Goal: Check status: Check status

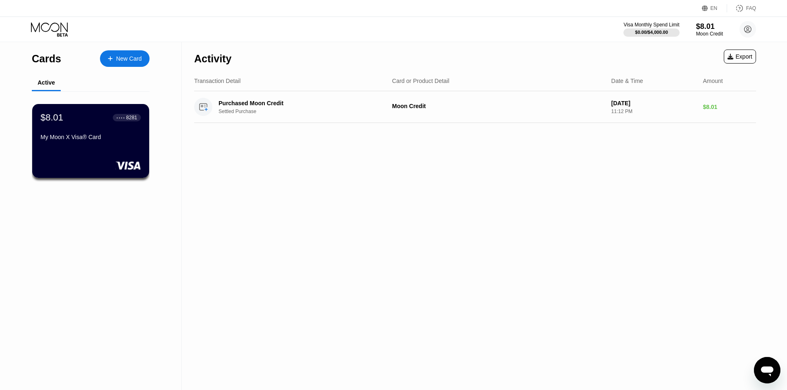
click at [475, 162] on div "Activity Export Transaction Detail Card or Product Detail Date & Time Amount Pu…" at bounding box center [475, 216] width 587 height 348
click at [86, 128] on div "$8.01 ● ● ● ● 8281 My Moon X Visa® Card" at bounding box center [90, 128] width 101 height 32
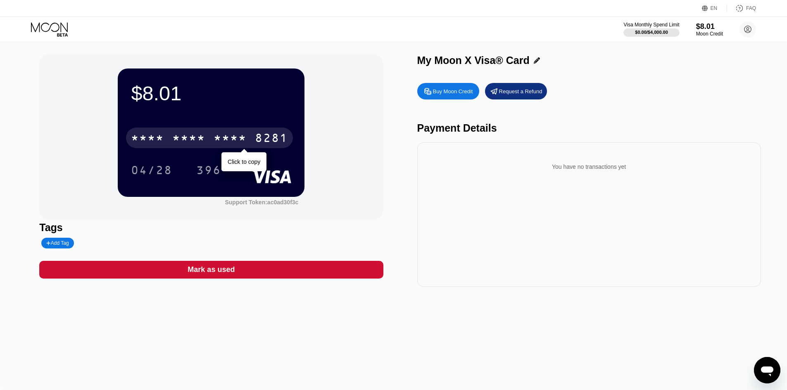
click at [188, 141] on div "* * * *" at bounding box center [188, 139] width 33 height 13
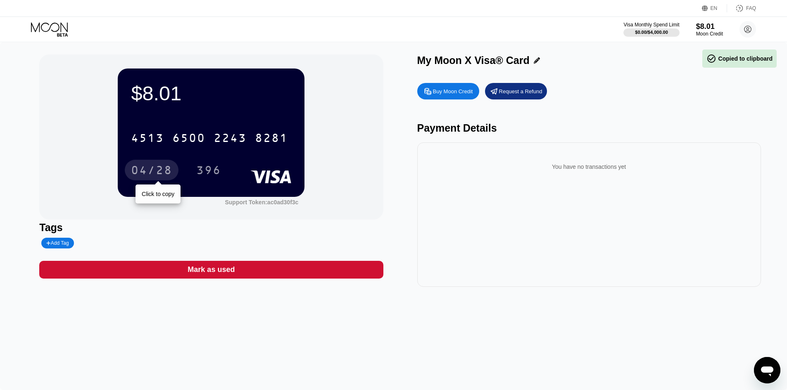
click at [160, 174] on div "04/28" at bounding box center [151, 171] width 41 height 13
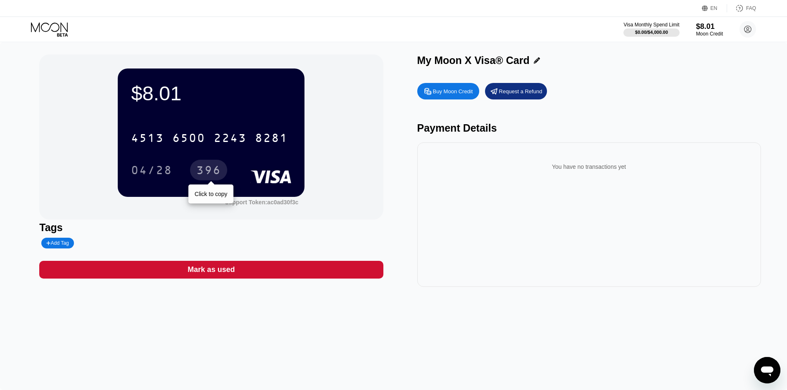
click at [217, 171] on div "396" at bounding box center [208, 171] width 25 height 13
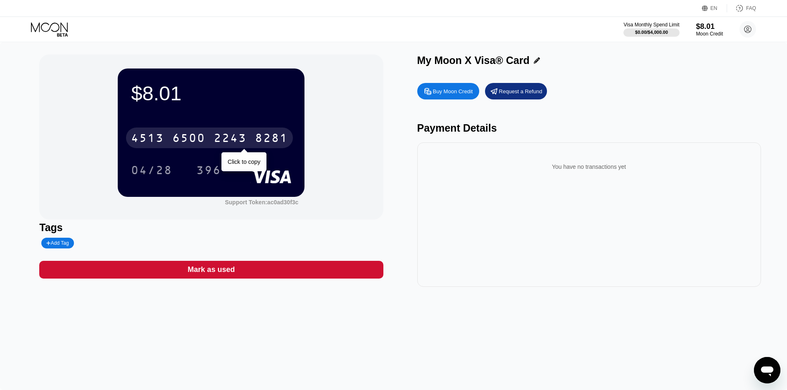
click at [215, 145] on div "2243" at bounding box center [230, 139] width 33 height 13
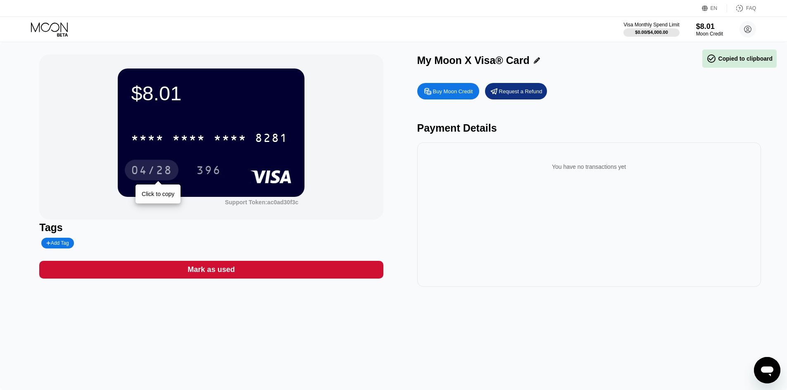
click at [157, 170] on div "04/28" at bounding box center [151, 171] width 41 height 13
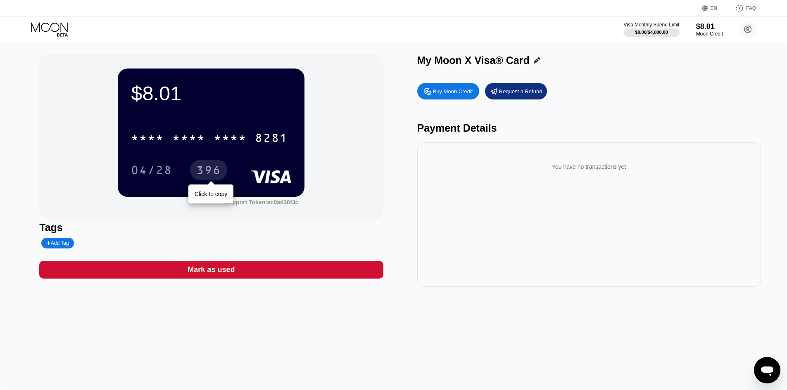
click at [223, 172] on div "396" at bounding box center [208, 170] width 37 height 21
click at [509, 219] on div "You have no transactions yet" at bounding box center [589, 215] width 344 height 145
click at [606, 176] on div "You have no transactions yet" at bounding box center [589, 166] width 331 height 23
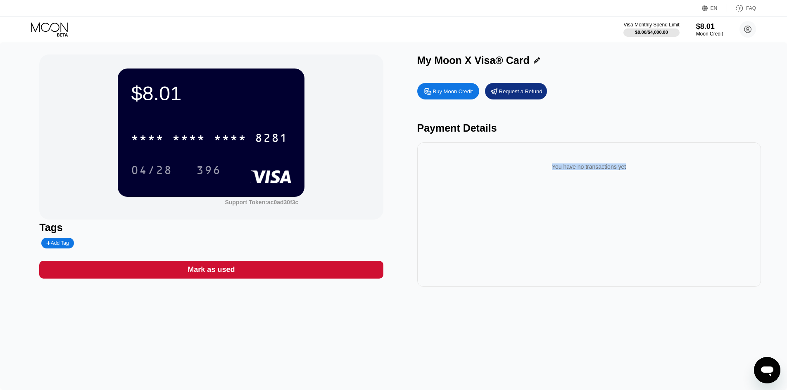
click at [609, 172] on div "You have no transactions yet" at bounding box center [589, 166] width 331 height 23
click at [213, 177] on div "396" at bounding box center [208, 171] width 25 height 13
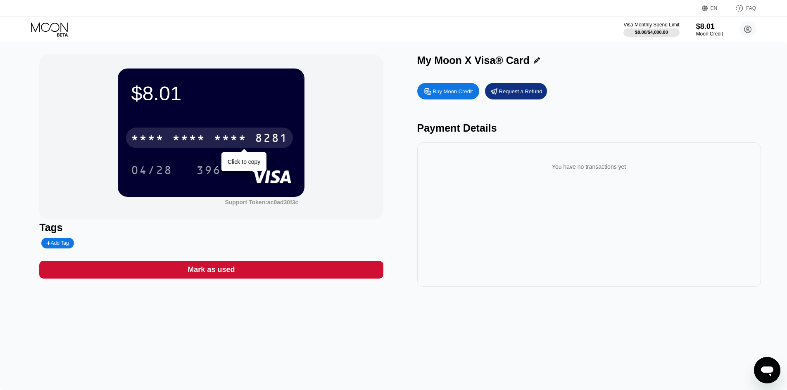
click at [148, 141] on div "* * * *" at bounding box center [147, 139] width 33 height 13
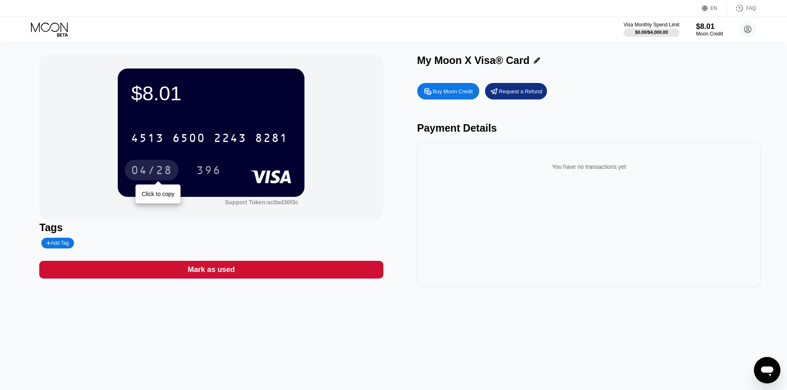
click at [137, 181] on div "04/28" at bounding box center [152, 170] width 54 height 21
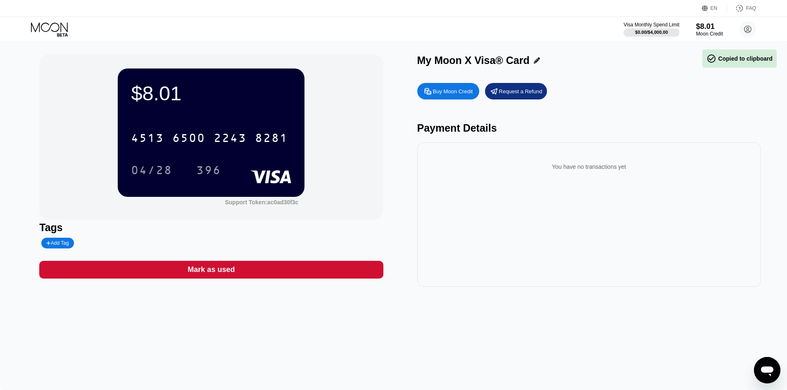
click at [210, 173] on div "396" at bounding box center [208, 171] width 25 height 13
click at [745, 21] on div "Visa Monthly Spend Limit $0.00 / $4,000.00 $8.01 Moon Credit helloworldnoob2@gm…" at bounding box center [393, 29] width 787 height 25
click at [750, 26] on circle at bounding box center [748, 29] width 17 height 17
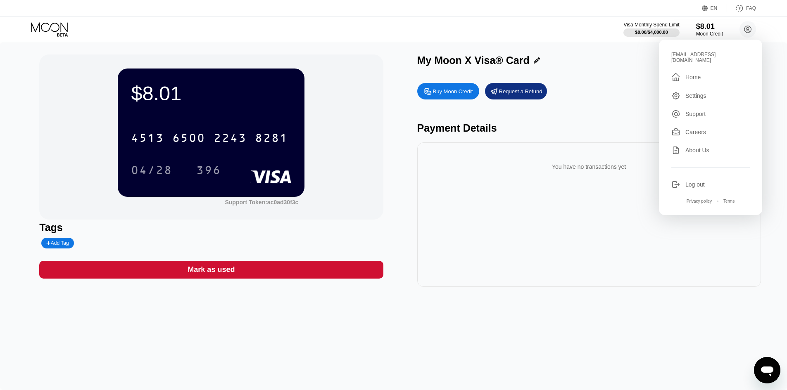
click at [538, 235] on div "You have no transactions yet" at bounding box center [589, 215] width 344 height 145
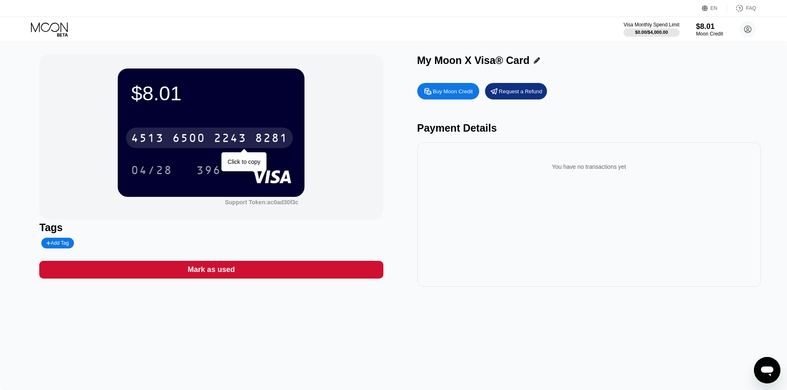
click at [204, 146] on div "6500" at bounding box center [188, 139] width 33 height 13
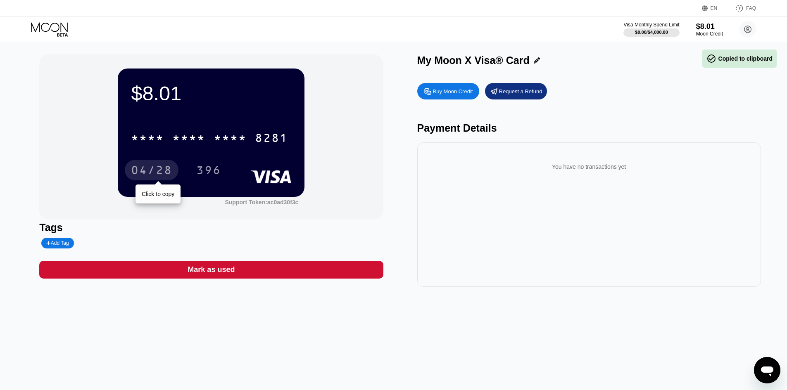
drag, startPoint x: 151, startPoint y: 176, endPoint x: 155, endPoint y: 174, distance: 4.4
click at [151, 176] on div "04/28" at bounding box center [151, 171] width 41 height 13
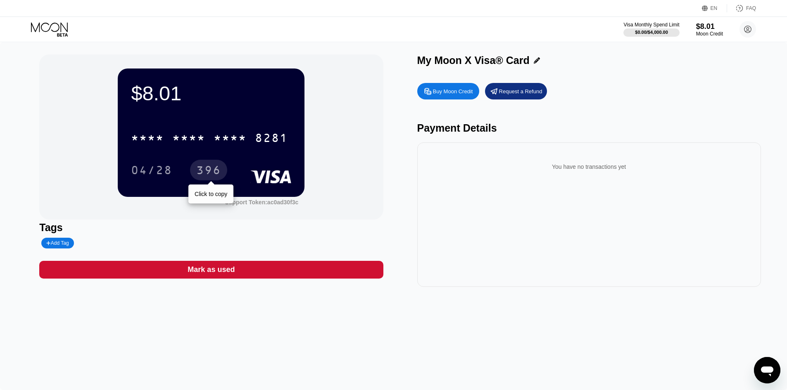
click at [219, 177] on div "396" at bounding box center [208, 171] width 25 height 13
click at [596, 194] on div "You have no transactions yet" at bounding box center [589, 215] width 344 height 145
click at [594, 176] on div "You have no transactions yet" at bounding box center [589, 166] width 331 height 23
click at [593, 176] on div "You have no transactions yet" at bounding box center [589, 166] width 331 height 23
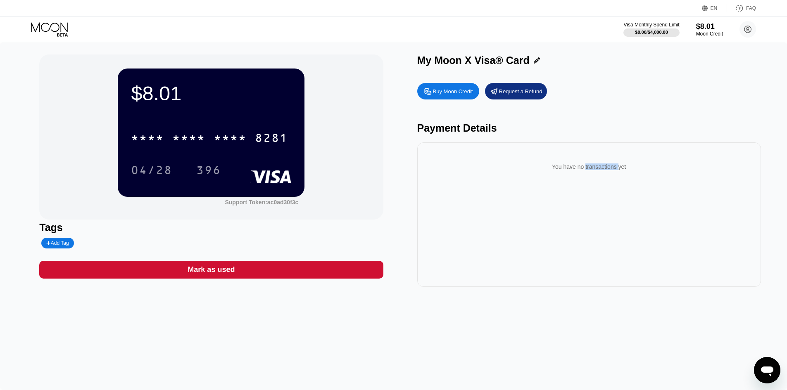
click at [593, 176] on div "You have no transactions yet" at bounding box center [589, 166] width 331 height 23
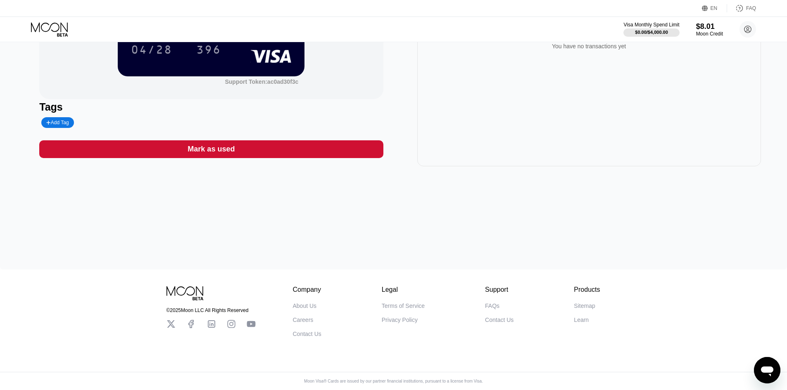
click at [62, 30] on icon at bounding box center [50, 29] width 38 height 14
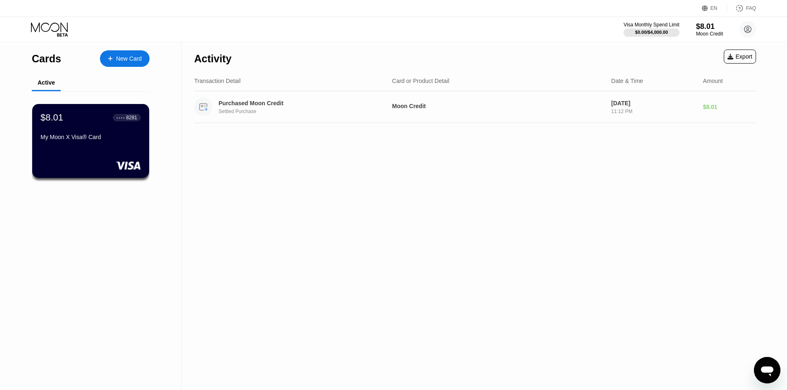
click at [231, 104] on div "Purchased Moon Credit" at bounding box center [299, 103] width 160 height 7
click at [65, 31] on icon at bounding box center [50, 29] width 38 height 14
click at [38, 27] on icon at bounding box center [50, 29] width 38 height 14
click at [658, 26] on div "Visa Monthly Spend Limit" at bounding box center [651, 25] width 57 height 6
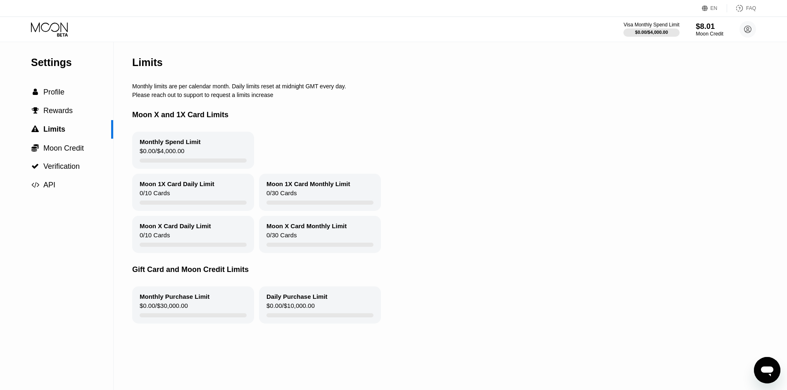
click at [711, 24] on div "$8.01" at bounding box center [710, 26] width 28 height 9
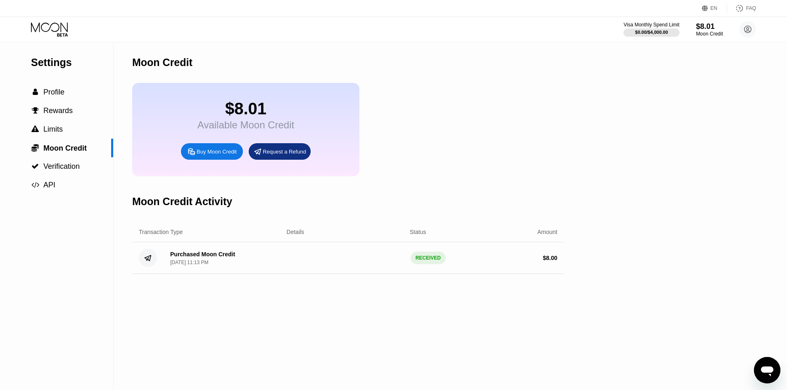
click at [716, 12] on div "EN Language Select an item Save FAQ" at bounding box center [393, 8] width 787 height 17
click at [743, 7] on icon at bounding box center [740, 8] width 6 height 6
click at [60, 105] on div " Rewards" at bounding box center [56, 111] width 113 height 19
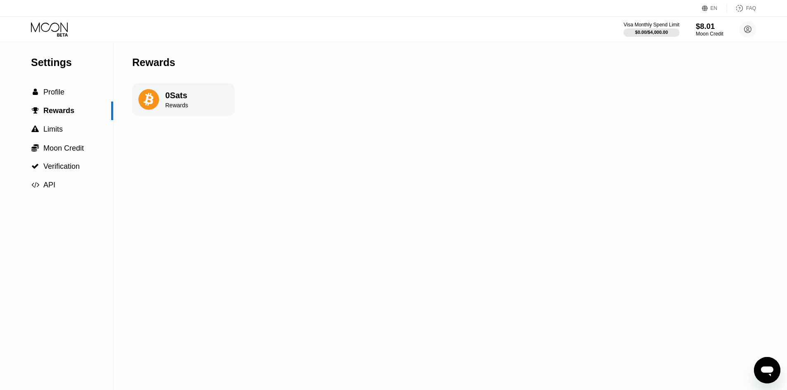
click at [700, 26] on div "$8.01" at bounding box center [710, 26] width 28 height 9
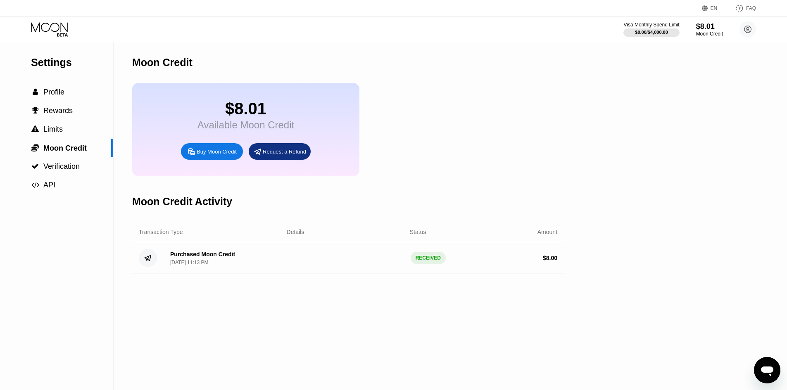
click at [245, 98] on div "$8.01 Available Moon Credit Buy Moon Credit Request a Refund" at bounding box center [245, 129] width 227 height 93
click at [245, 112] on div "$8.01" at bounding box center [245, 109] width 97 height 19
click at [53, 30] on icon at bounding box center [50, 29] width 38 height 14
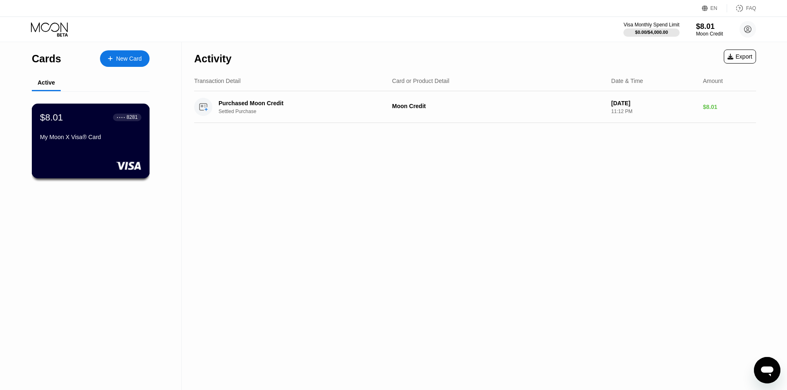
click at [97, 135] on div "$8.01 ● ● ● ● 8281 My Moon X Visa® Card" at bounding box center [90, 128] width 101 height 32
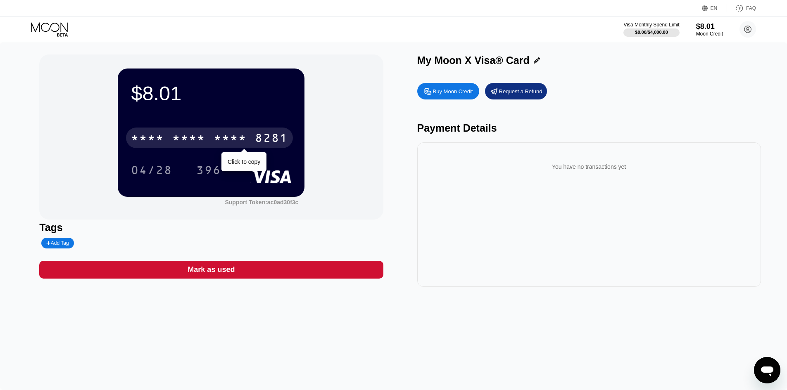
click at [251, 148] on div "* * * * * * * * * * * * 8281" at bounding box center [209, 138] width 167 height 21
drag, startPoint x: 187, startPoint y: 143, endPoint x: 228, endPoint y: 152, distance: 42.4
click at [187, 143] on div "6500" at bounding box center [188, 139] width 33 height 13
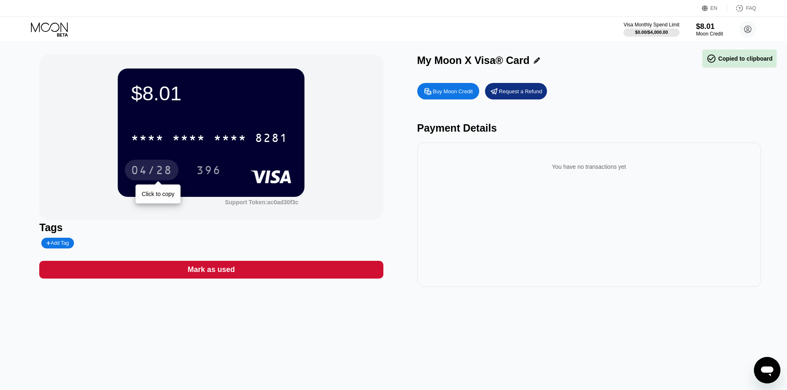
click at [146, 171] on div "04/28" at bounding box center [151, 171] width 41 height 13
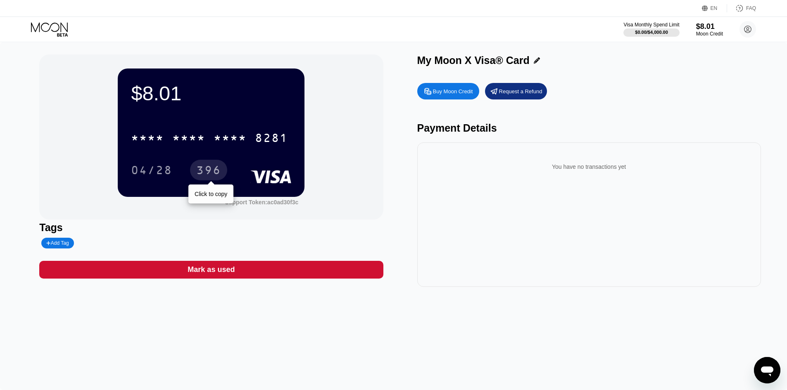
drag, startPoint x: 208, startPoint y: 177, endPoint x: 307, endPoint y: 170, distance: 98.6
click at [208, 177] on div "396" at bounding box center [208, 171] width 25 height 13
click at [651, 237] on div "You have no transactions yet" at bounding box center [589, 215] width 344 height 145
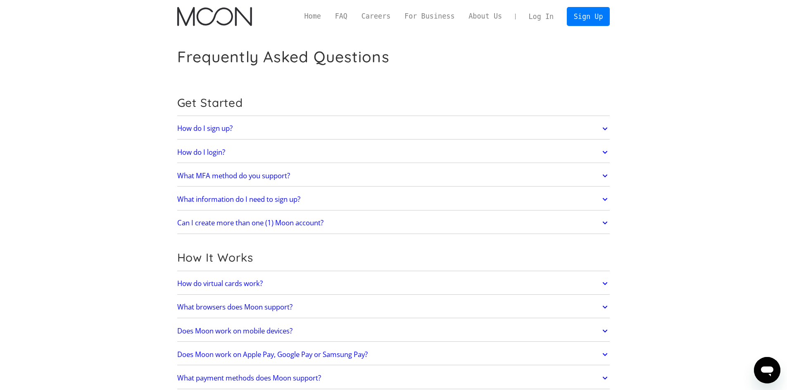
click at [223, 11] on img "home" at bounding box center [214, 16] width 75 height 19
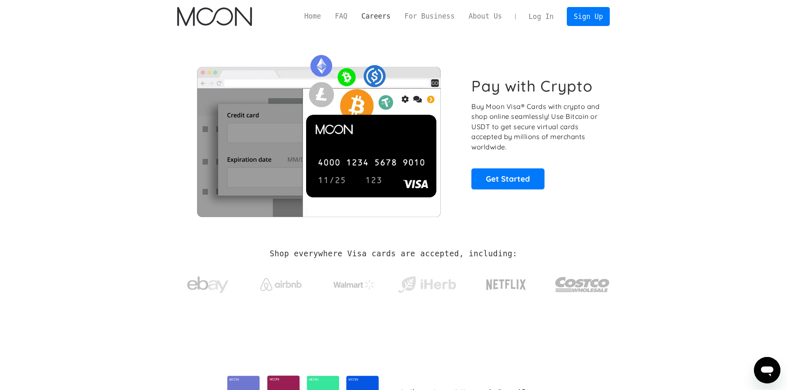
click at [390, 19] on link "Careers" at bounding box center [375, 16] width 43 height 10
click at [326, 16] on link "Home" at bounding box center [312, 16] width 31 height 10
click at [332, 8] on div "Home FAQ Careers For Business About Us Log In Sign Up" at bounding box center [453, 16] width 313 height 19
click at [328, 12] on link "Home" at bounding box center [312, 16] width 31 height 10
click at [378, 21] on link "Careers" at bounding box center [375, 16] width 43 height 10
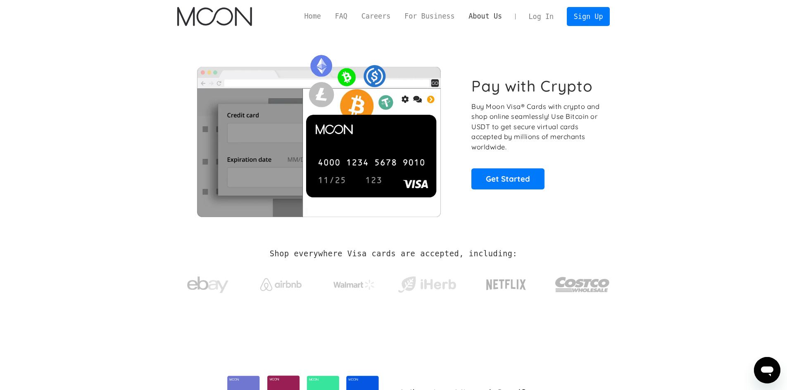
click at [481, 16] on link "About Us" at bounding box center [486, 16] width 48 height 10
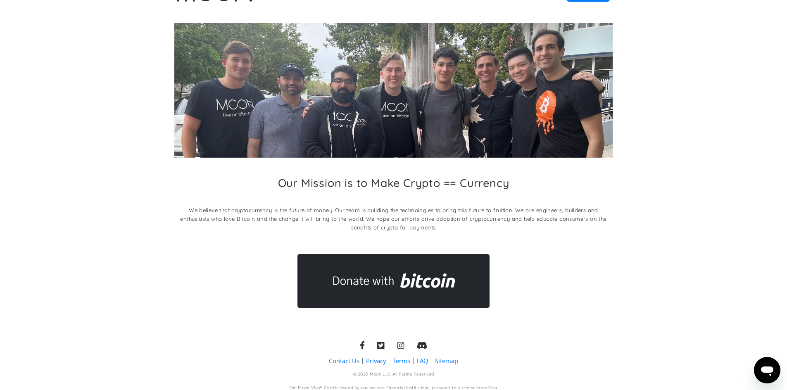
scroll to position [38, 0]
